Goal: Information Seeking & Learning: Check status

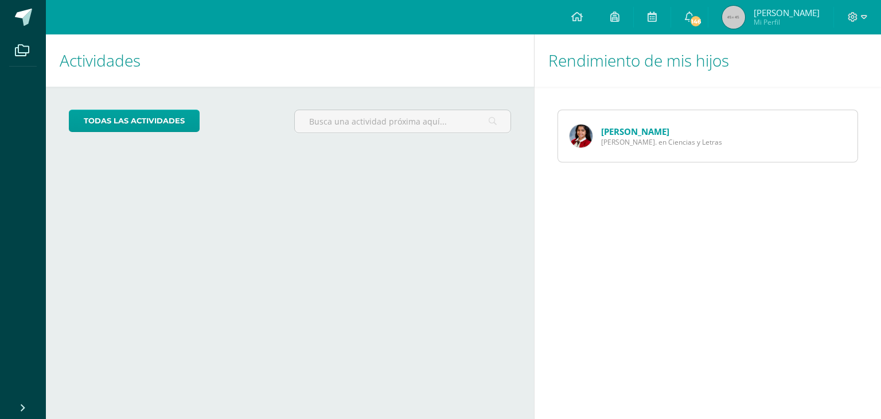
click at [585, 135] on img at bounding box center [581, 135] width 23 height 23
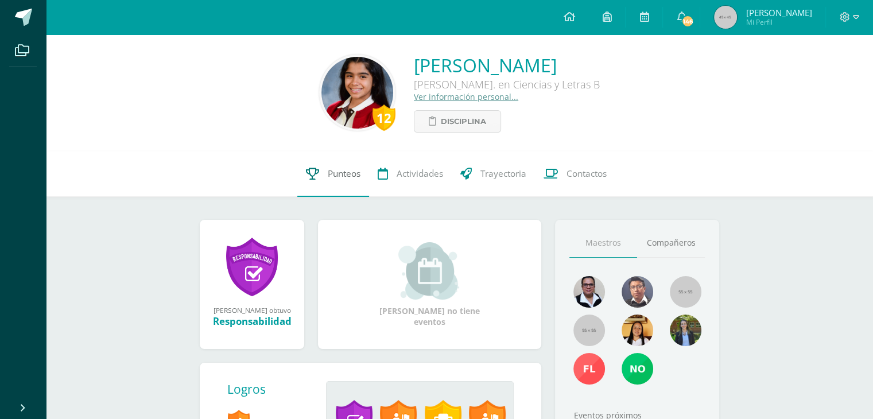
click at [351, 180] on span "Punteos" at bounding box center [344, 174] width 33 height 12
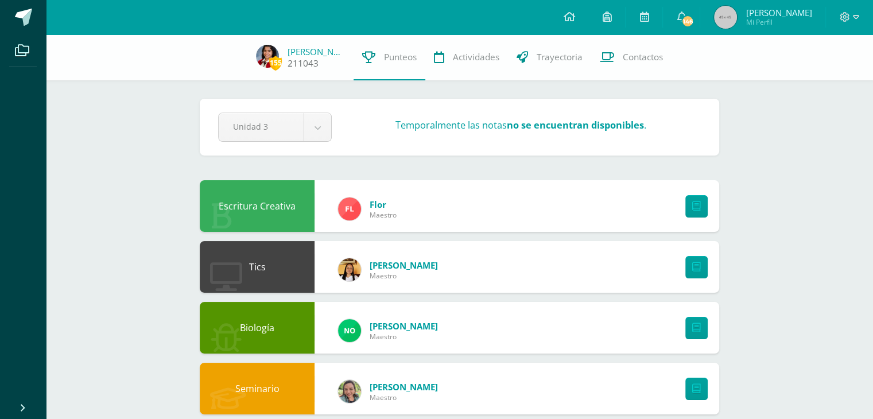
click at [275, 53] on img at bounding box center [267, 56] width 23 height 23
click at [694, 19] on span "146" at bounding box center [687, 21] width 13 height 13
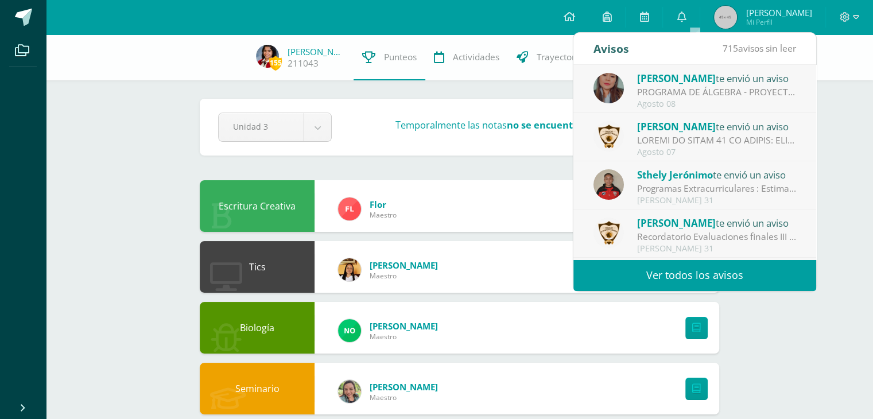
click at [724, 273] on link "Ver todos los avisos" at bounding box center [694, 275] width 243 height 32
